Goal: Transaction & Acquisition: Book appointment/travel/reservation

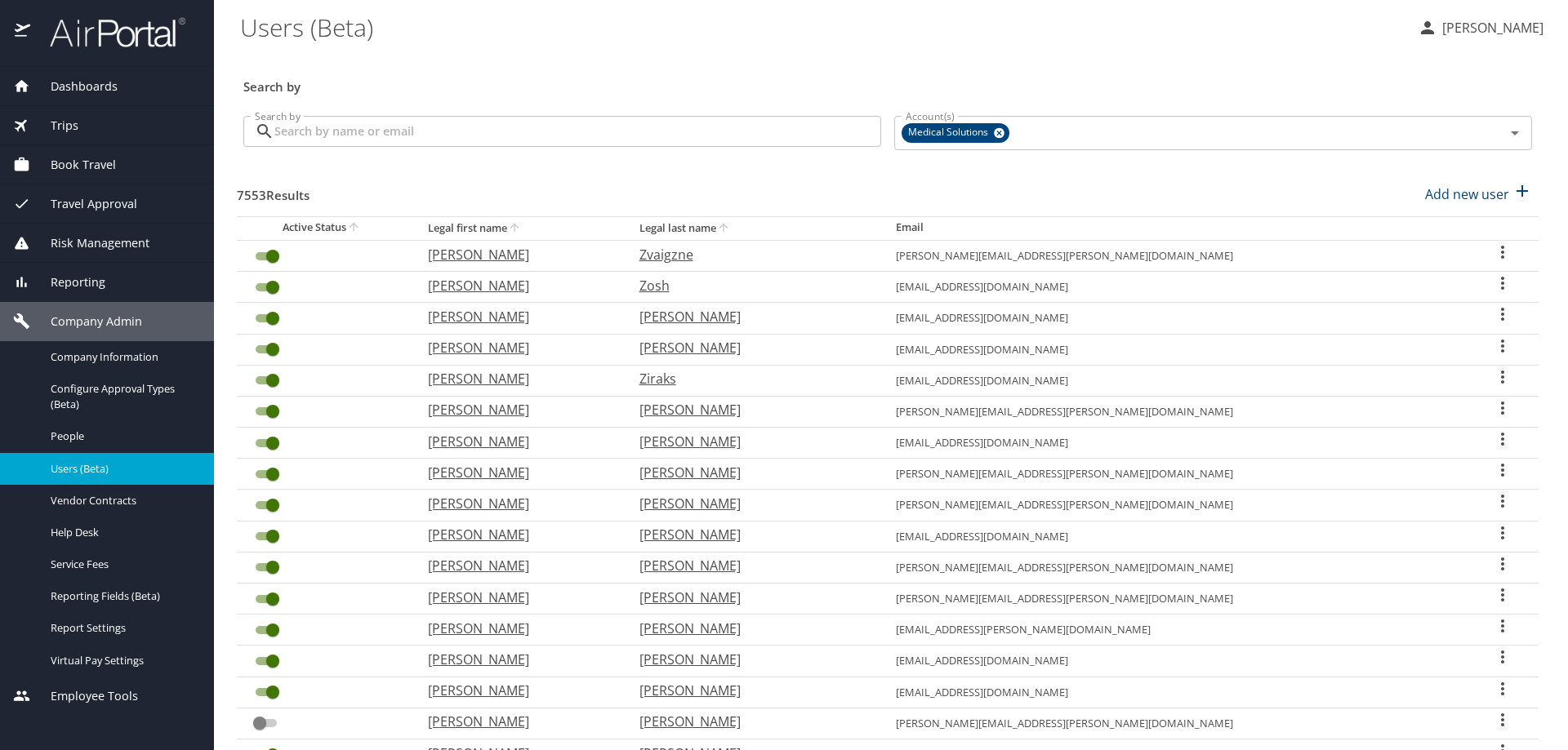
click at [93, 160] on span "Book Travel" at bounding box center [73, 164] width 85 height 18
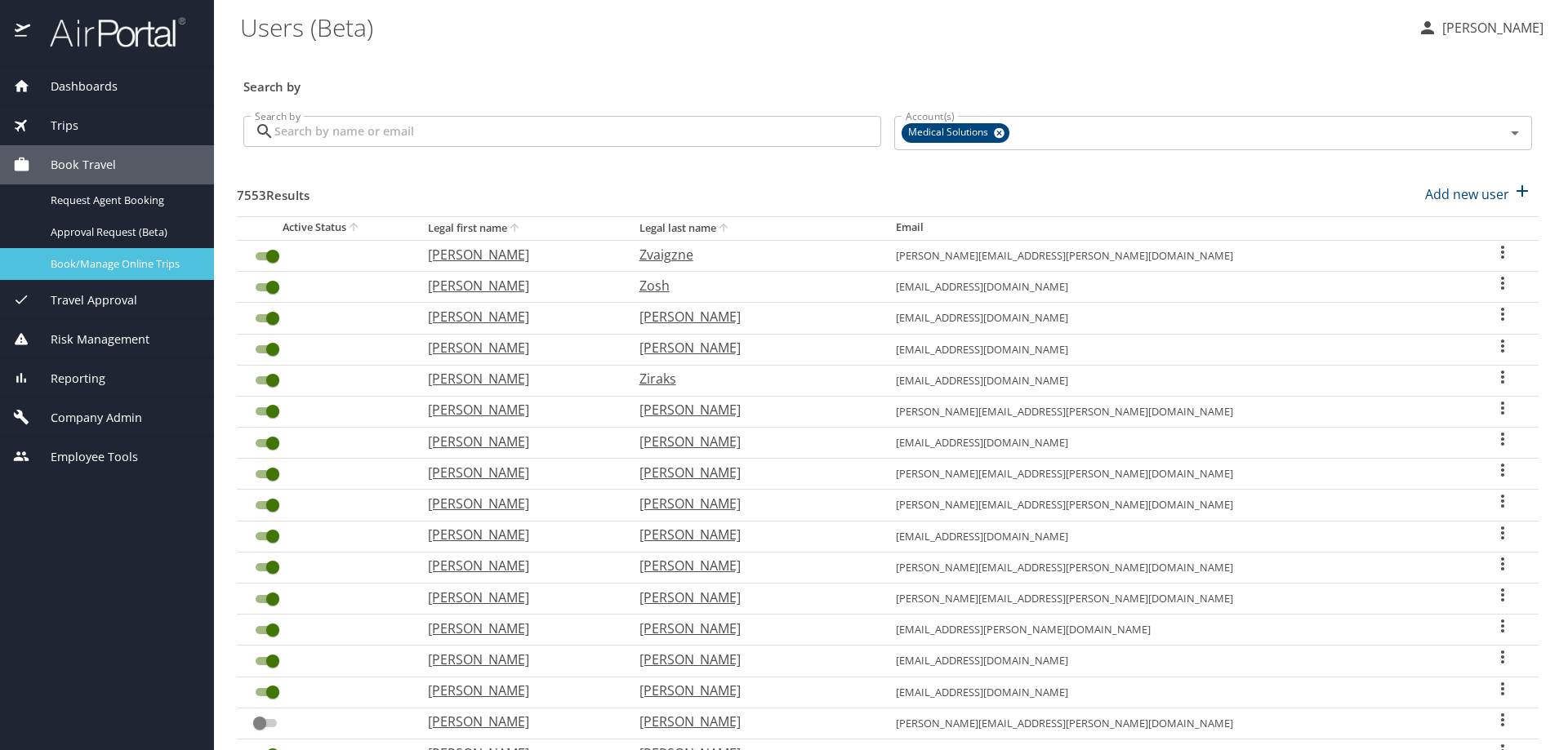
click at [126, 272] on span "Book/Manage Online Trips" at bounding box center [123, 264] width 144 height 16
click at [97, 262] on span "Book/Manage Online Trips" at bounding box center [123, 264] width 144 height 16
